Goal: Task Accomplishment & Management: Use online tool/utility

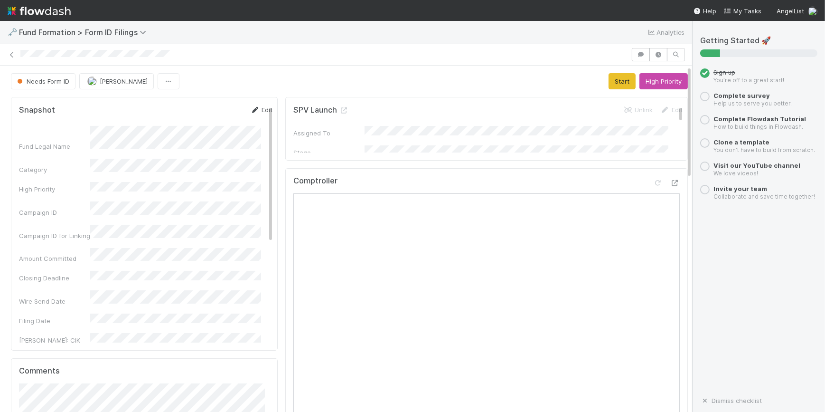
click at [254, 108] on link "Edit" at bounding box center [261, 110] width 22 height 8
click at [208, 105] on button "Save" at bounding box center [221, 113] width 27 height 16
click at [610, 85] on button "Start" at bounding box center [622, 81] width 27 height 16
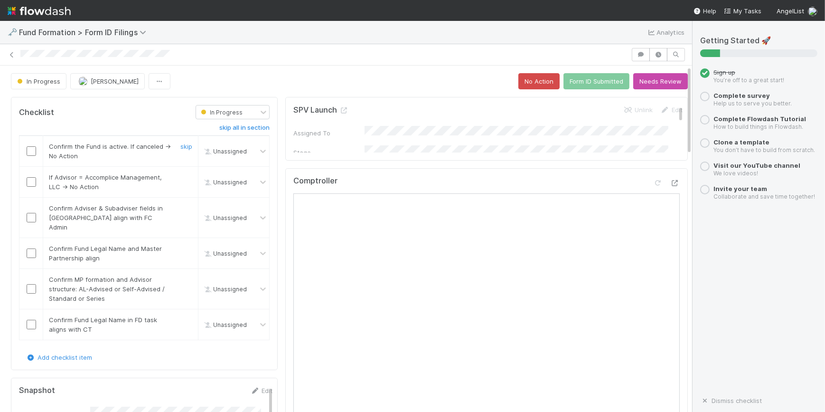
click at [35, 149] on input "checkbox" at bounding box center [31, 150] width 9 height 9
click at [33, 181] on input "checkbox" at bounding box center [31, 181] width 9 height 9
click at [32, 216] on input "checkbox" at bounding box center [31, 217] width 9 height 9
click at [28, 248] on input "checkbox" at bounding box center [31, 252] width 9 height 9
click at [31, 272] on td at bounding box center [31, 289] width 24 height 40
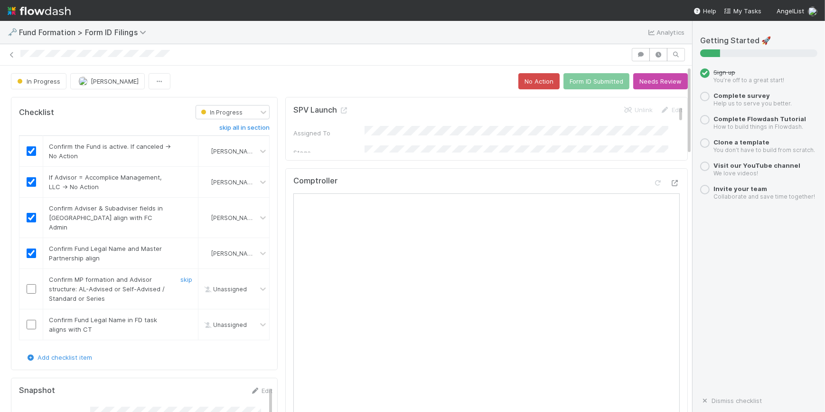
click at [30, 284] on input "checkbox" at bounding box center [31, 288] width 9 height 9
click at [32, 320] on input "checkbox" at bounding box center [31, 324] width 9 height 9
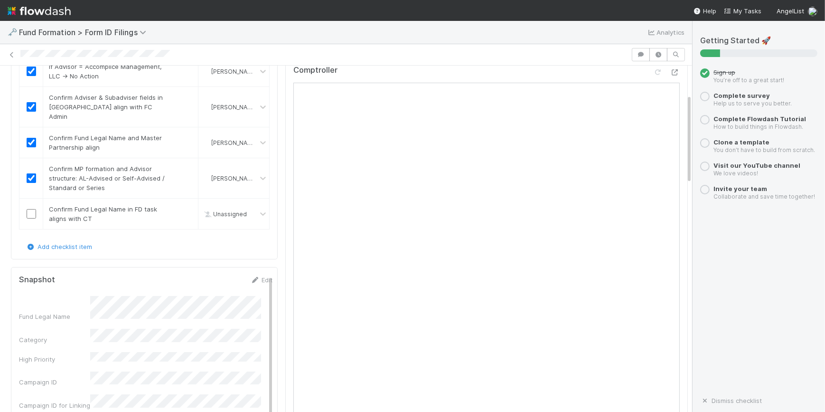
scroll to position [129, 0]
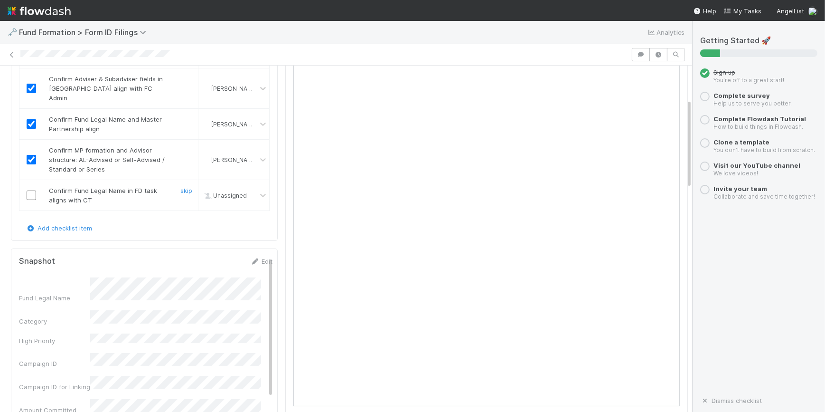
click at [33, 190] on input "checkbox" at bounding box center [31, 194] width 9 height 9
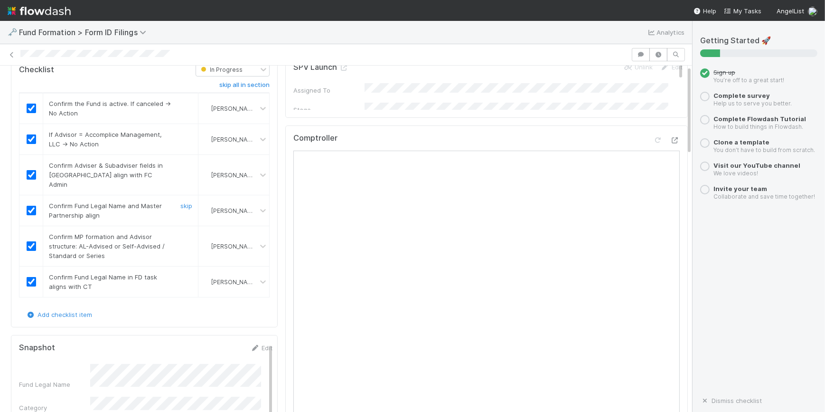
scroll to position [0, 0]
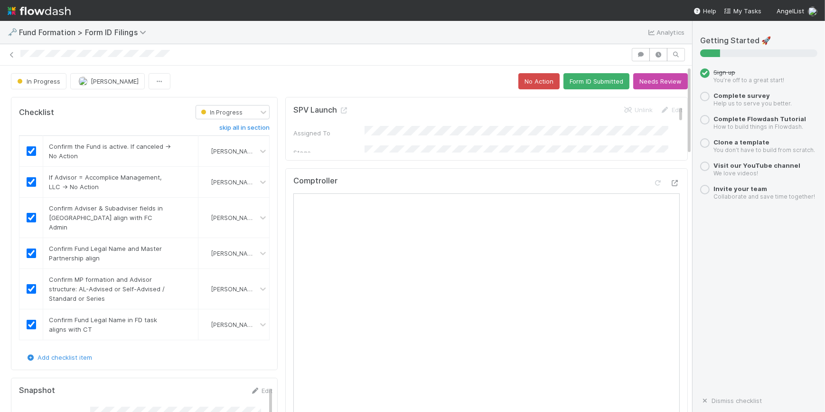
click at [428, 105] on div "SPV Launch Unlink Edit" at bounding box center [487, 109] width 389 height 9
click at [12, 54] on icon at bounding box center [11, 55] width 9 height 6
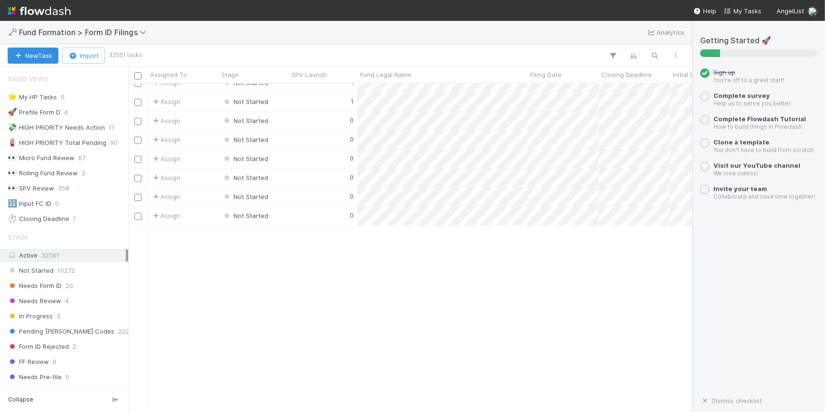
scroll to position [259, 0]
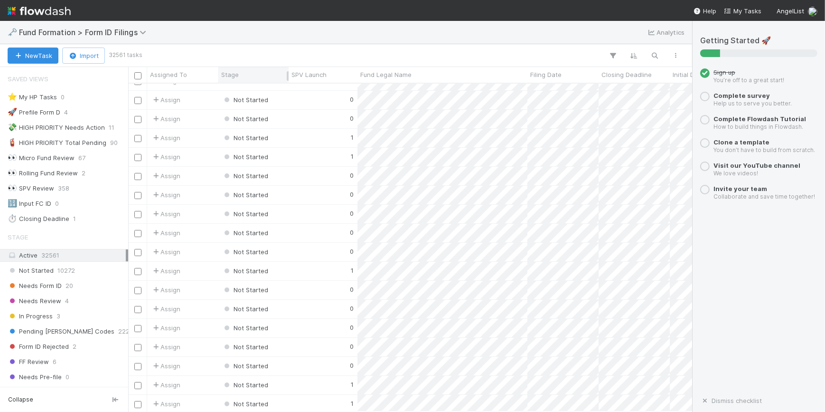
click at [251, 69] on div "Stage" at bounding box center [253, 75] width 70 height 16
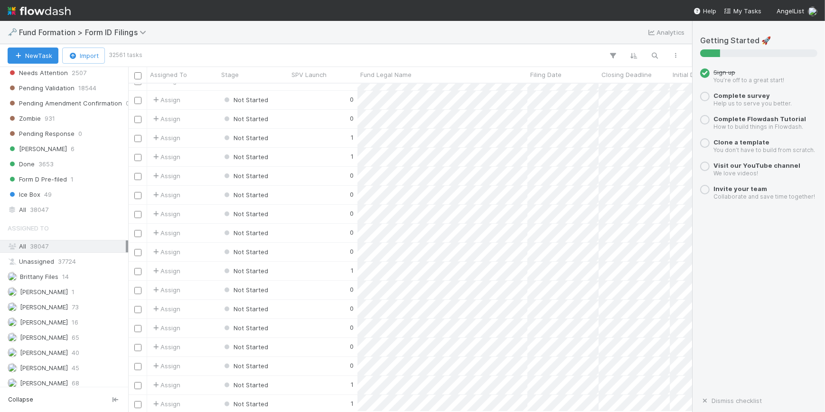
scroll to position [351, 0]
click at [79, 350] on div "Novia Bautista 40" at bounding box center [67, 351] width 118 height 12
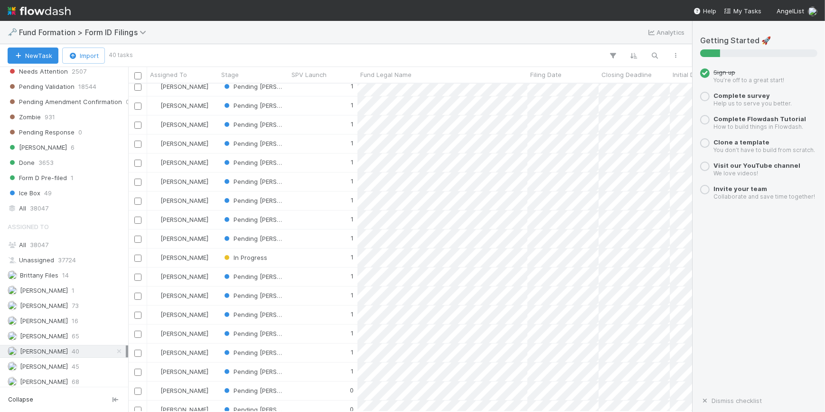
scroll to position [439, 0]
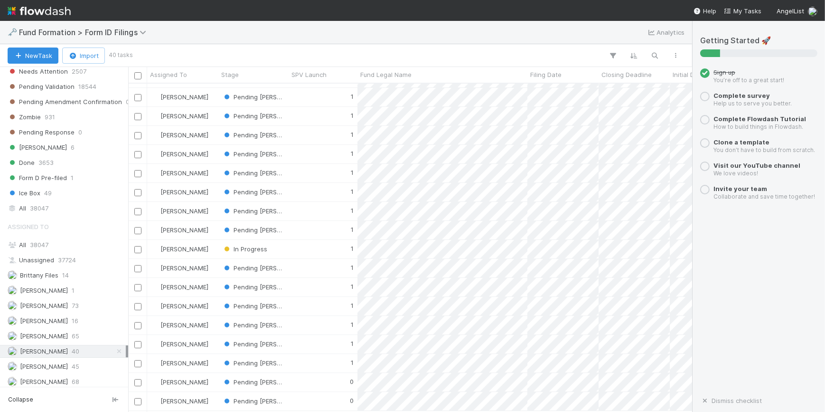
click at [115, 348] on icon at bounding box center [118, 351] width 9 height 6
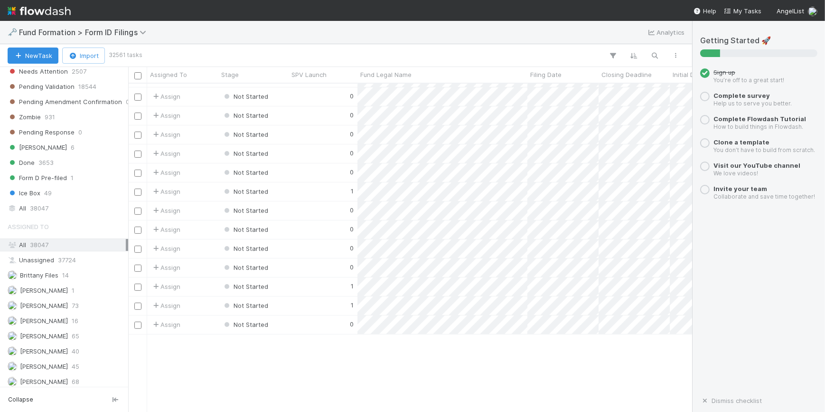
scroll to position [345, 0]
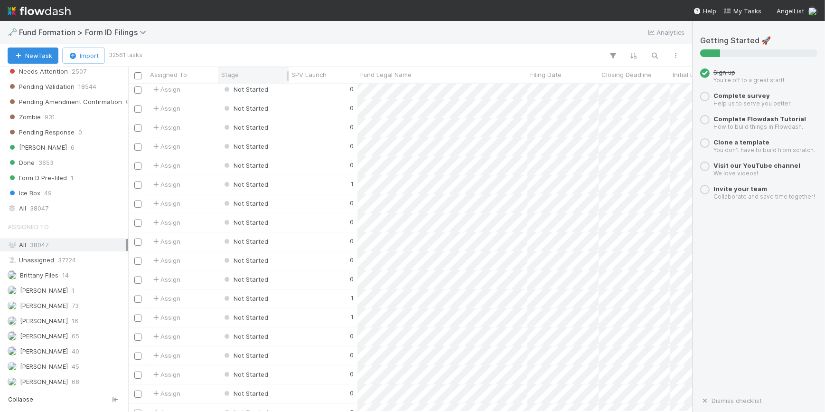
click at [255, 75] on div "Stage" at bounding box center [253, 74] width 65 height 9
click at [270, 93] on div "Sort First → Last" at bounding box center [276, 92] width 108 height 14
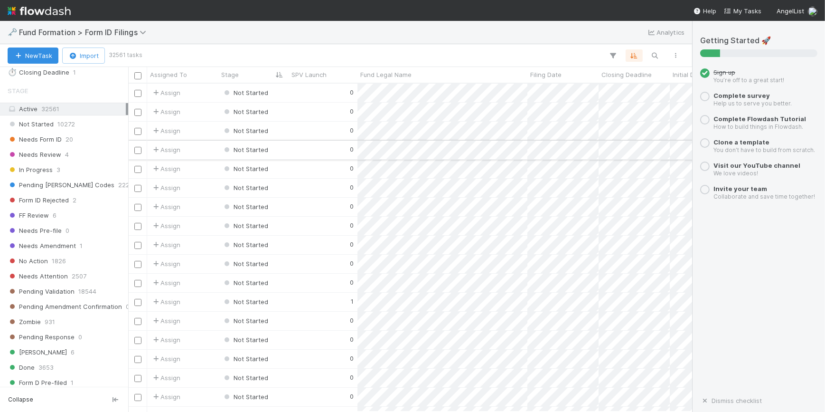
scroll to position [135, 0]
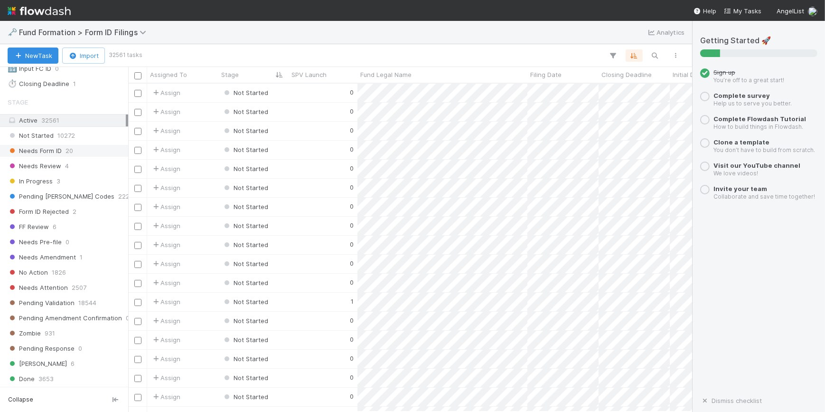
click at [80, 152] on div "Needs Form ID 20" at bounding box center [67, 151] width 118 height 12
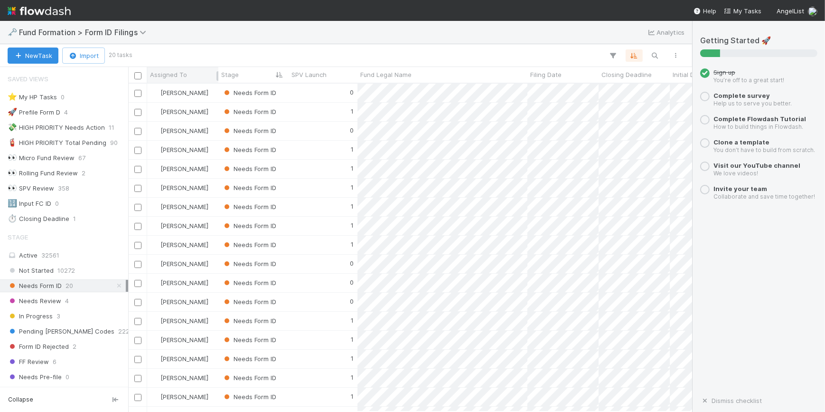
click at [196, 71] on div "Assigned To" at bounding box center [183, 74] width 66 height 9
click at [211, 91] on div "Sort A → Z" at bounding box center [204, 92] width 108 height 14
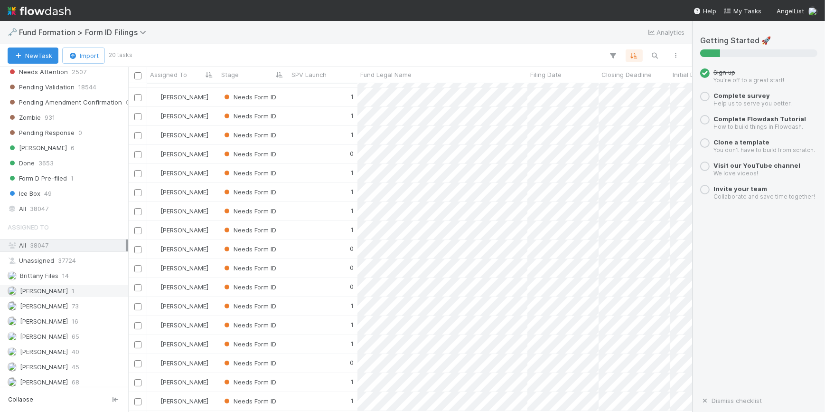
scroll to position [351, 0]
click at [90, 346] on div "Novia Bautista 40" at bounding box center [67, 351] width 118 height 12
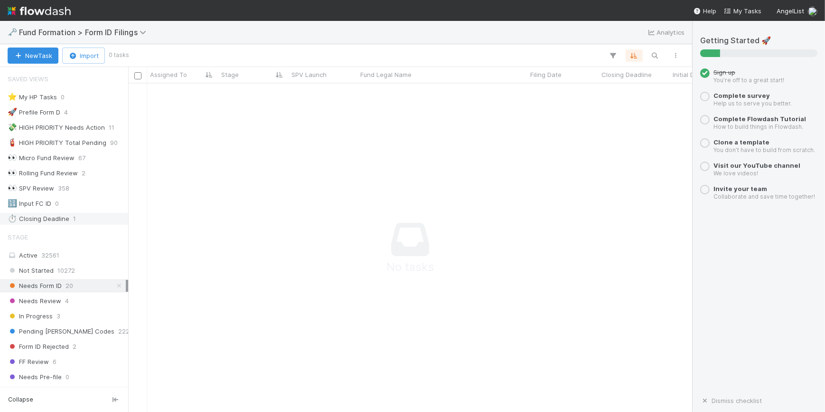
click at [88, 215] on div "⏱️ Closing Deadline 1" at bounding box center [67, 219] width 118 height 12
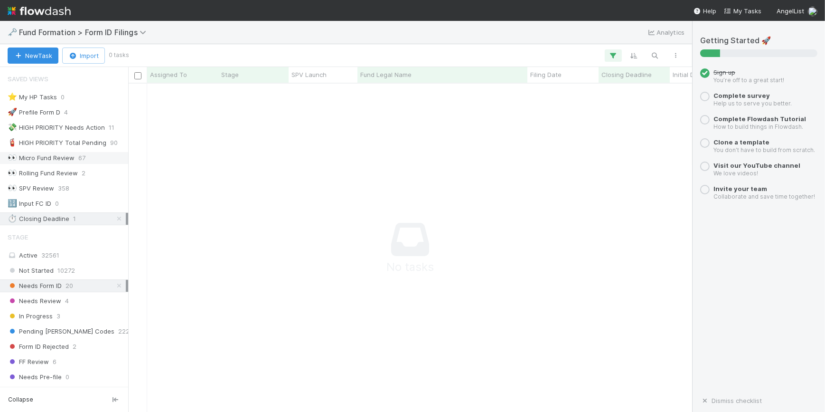
scroll to position [314, 557]
click at [66, 188] on span "358" at bounding box center [63, 188] width 11 height 12
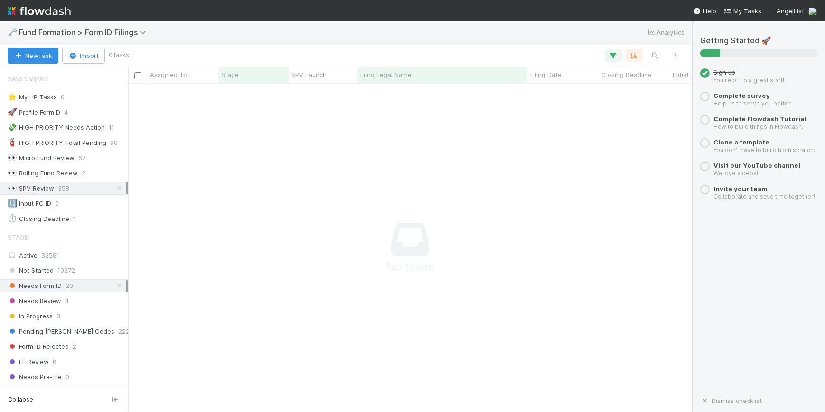
scroll to position [314, 557]
click at [83, 205] on div "🔢 Input FC ID 1" at bounding box center [67, 203] width 118 height 12
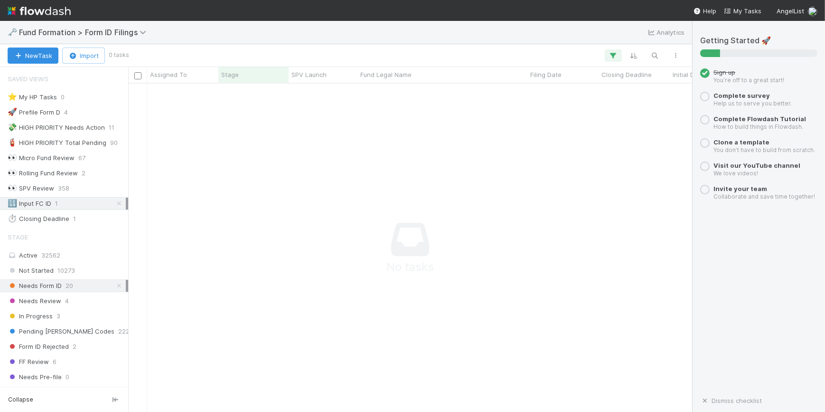
scroll to position [314, 557]
click at [85, 202] on div "🔢 Input FC ID 1" at bounding box center [67, 203] width 118 height 12
click at [115, 285] on icon at bounding box center [118, 285] width 9 height 6
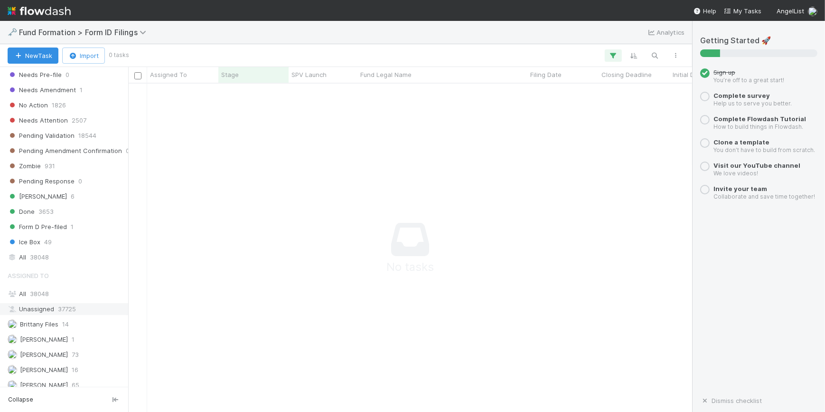
scroll to position [351, 0]
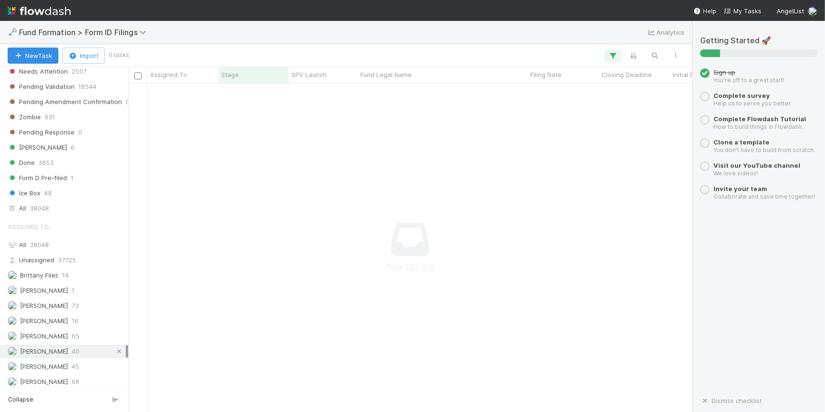
click at [114, 348] on icon at bounding box center [118, 351] width 9 height 6
click at [290, 94] on div "0" at bounding box center [323, 93] width 69 height 19
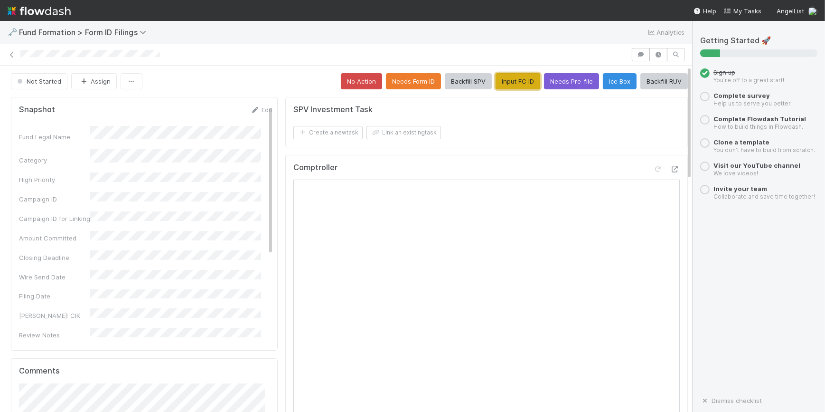
click at [503, 81] on button "Input FC ID" at bounding box center [518, 81] width 45 height 16
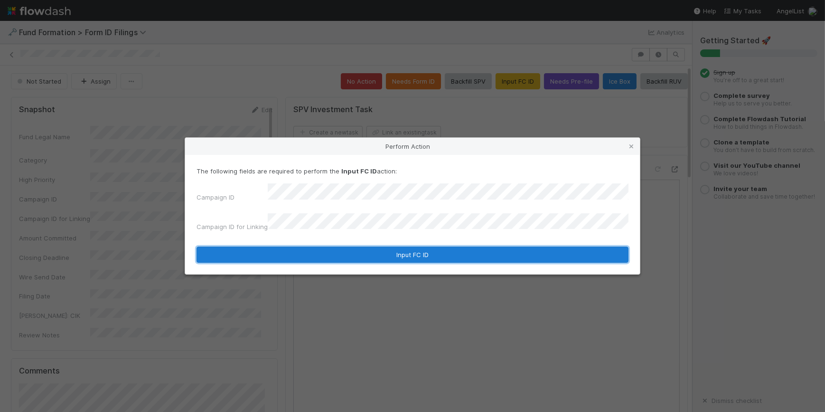
click at [413, 251] on button "Input FC ID" at bounding box center [413, 254] width 432 height 16
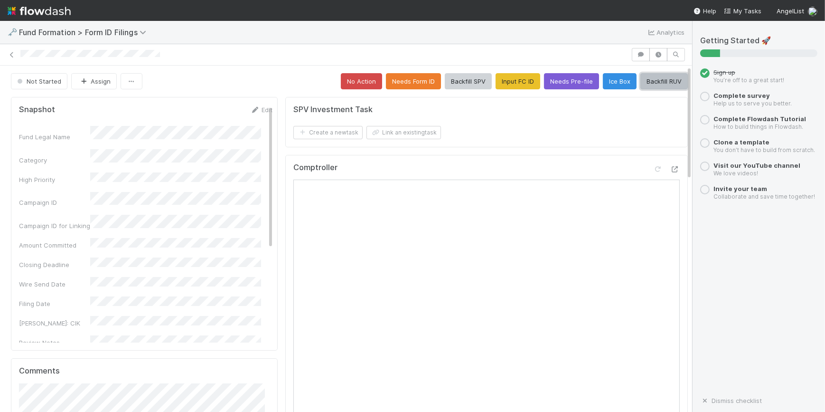
click at [642, 80] on button "Backfill RUV" at bounding box center [663, 81] width 47 height 16
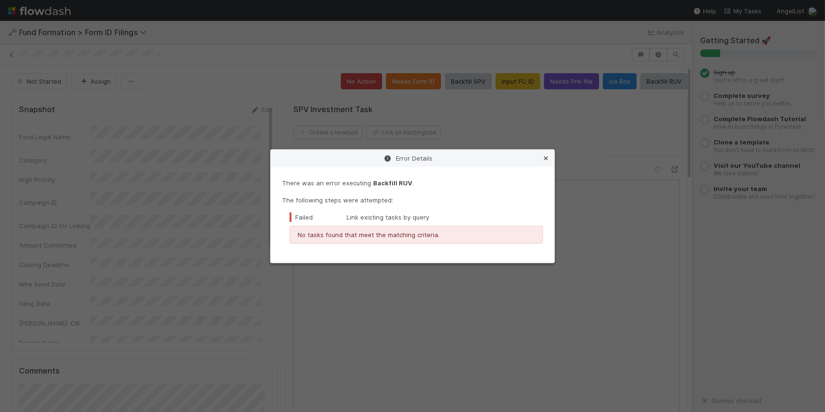
click at [547, 156] on icon at bounding box center [545, 158] width 9 height 6
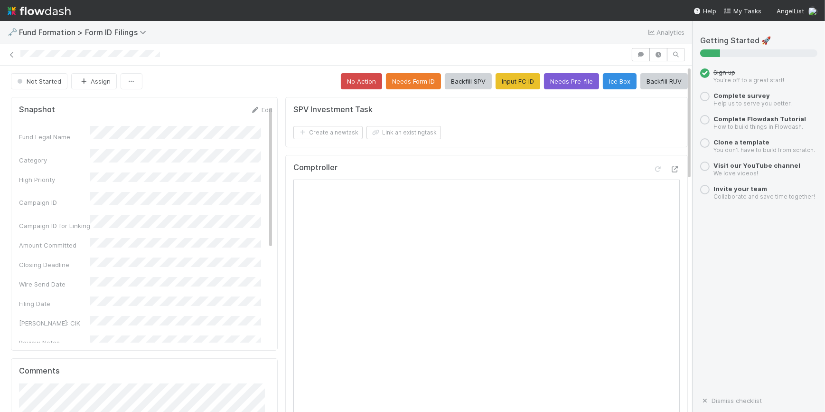
click at [271, 80] on div "Not Started Assign No Action Needs Form ID Backfill SPV Input FC ID Needs Pre-f…" at bounding box center [349, 81] width 677 height 16
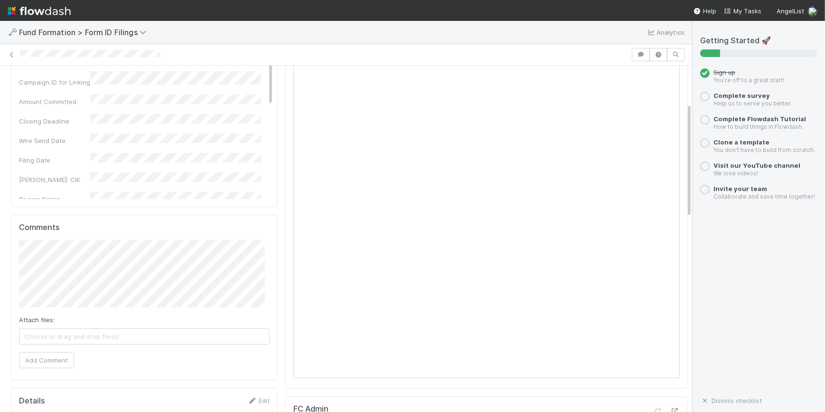
scroll to position [86, 0]
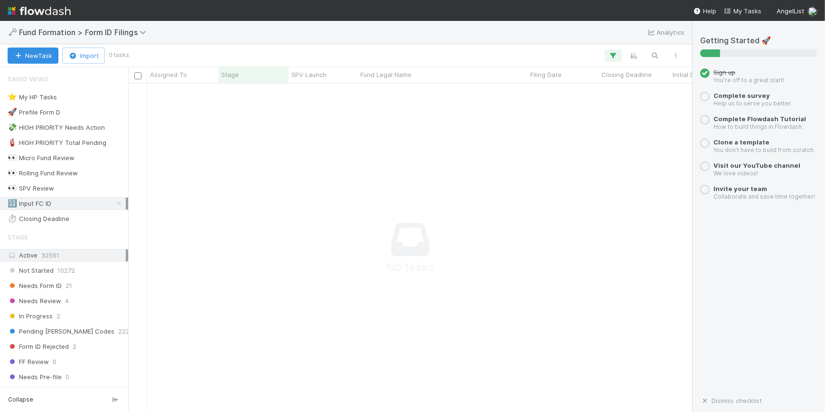
scroll to position [314, 557]
click at [114, 203] on icon at bounding box center [118, 203] width 9 height 6
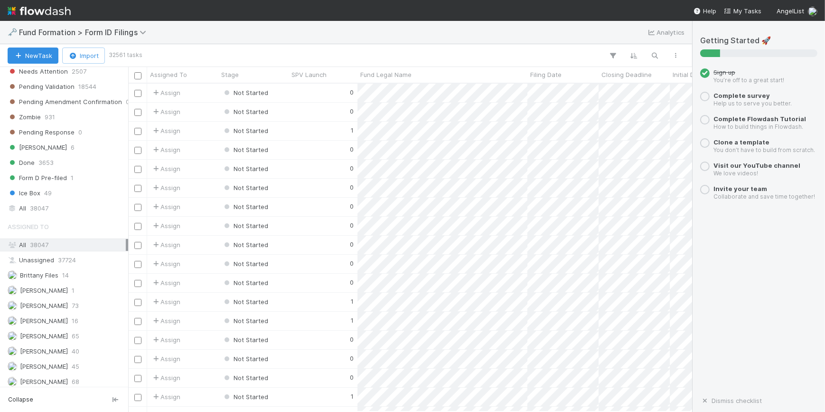
scroll to position [321, 557]
click at [72, 346] on span "40" at bounding box center [76, 351] width 8 height 12
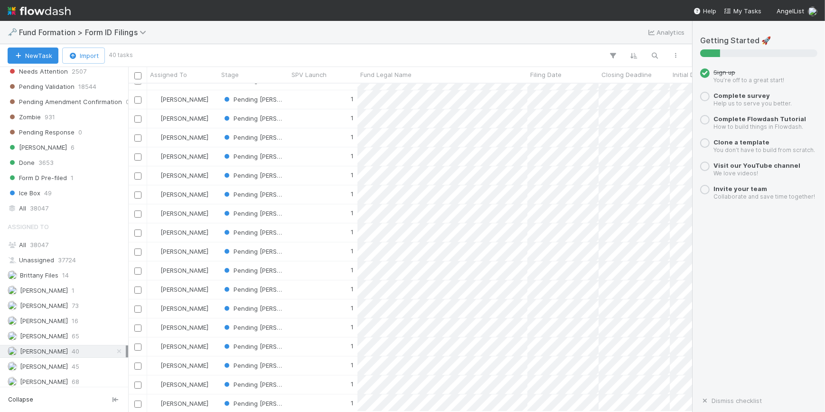
scroll to position [180, 0]
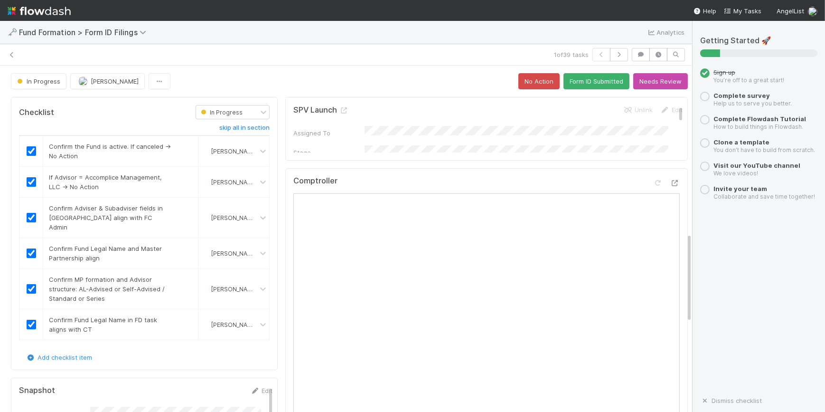
scroll to position [647, 0]
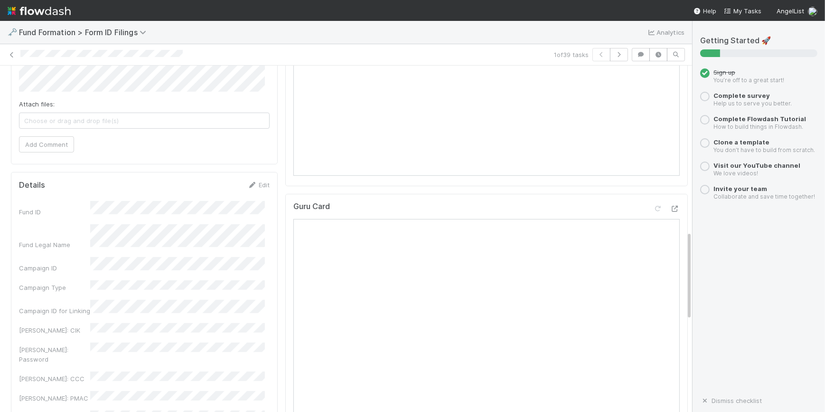
scroll to position [647, 0]
